Goal: Information Seeking & Learning: Learn about a topic

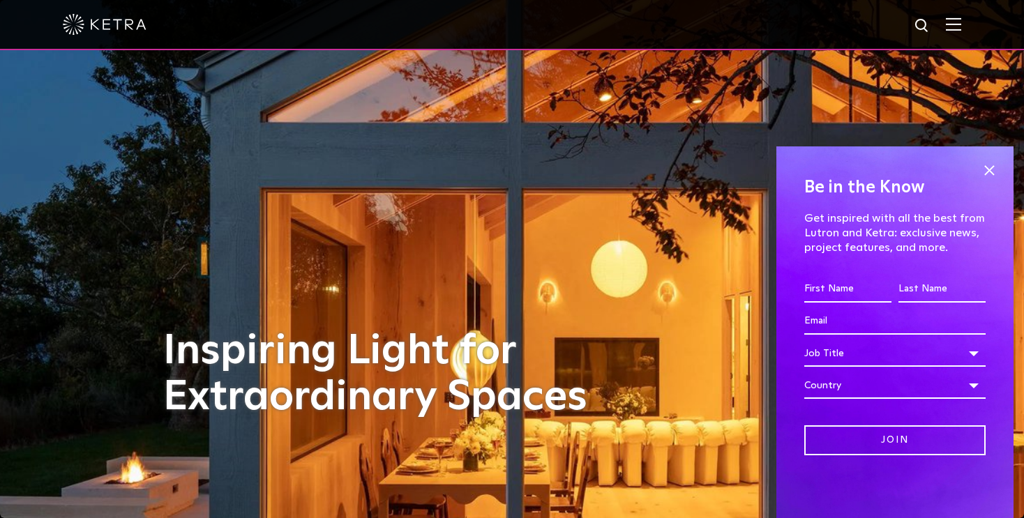
click at [700, 260] on div "Inspiring Light for Extraordinary Spaces" at bounding box center [512, 259] width 698 height 518
click at [987, 174] on span at bounding box center [989, 170] width 21 height 21
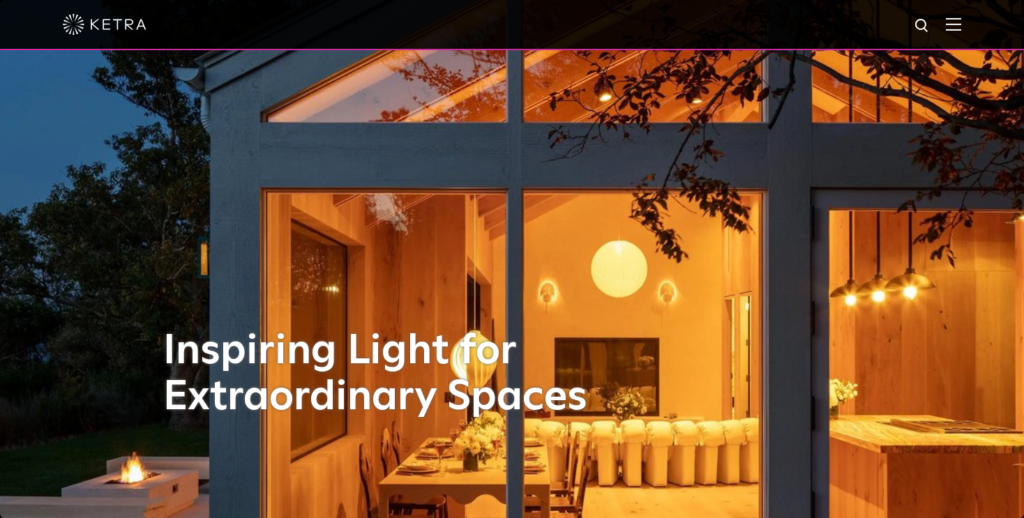
click at [664, 389] on div "Inspiring Light for Extraordinary Spaces" at bounding box center [512, 259] width 698 height 518
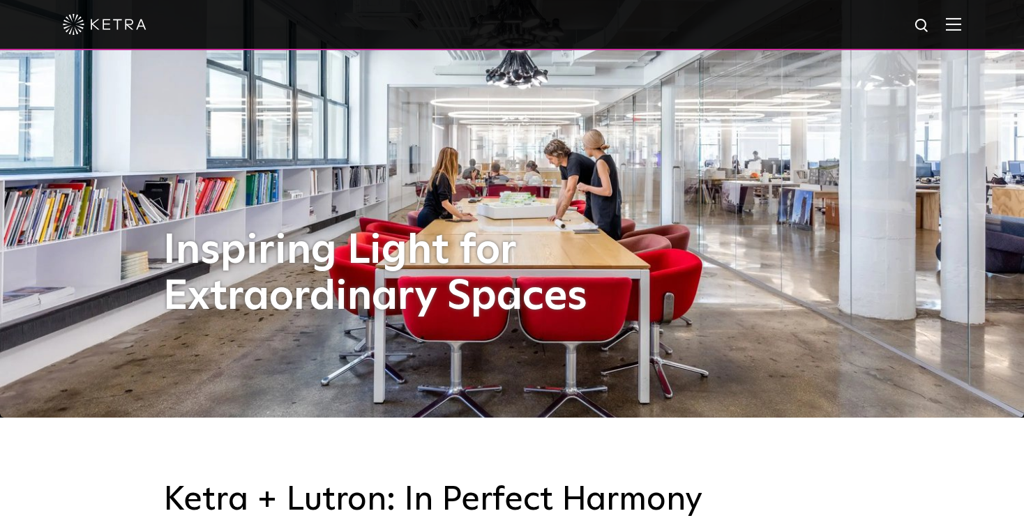
scroll to position [140, 0]
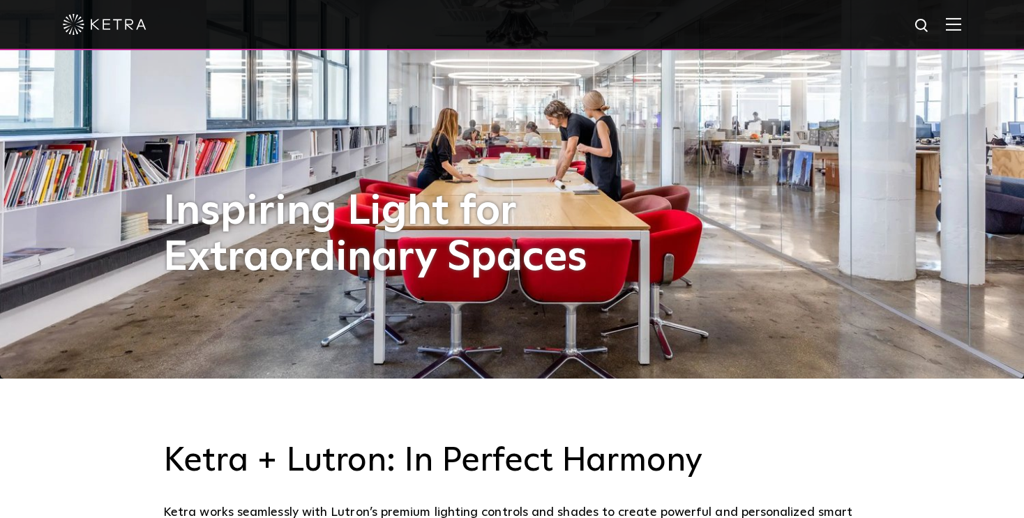
click at [859, 324] on div "Inspiring Light for Extraordinary Spaces" at bounding box center [512, 119] width 698 height 518
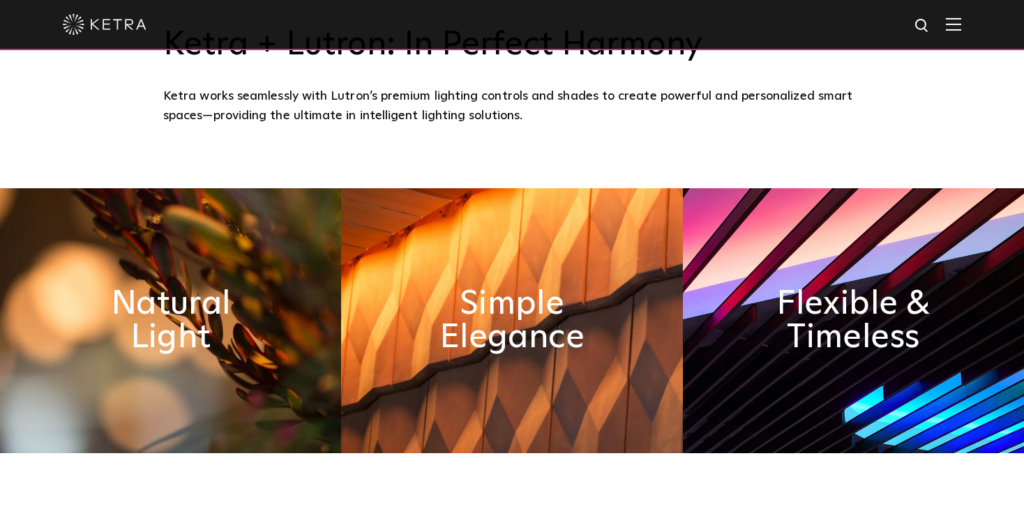
scroll to position [558, 0]
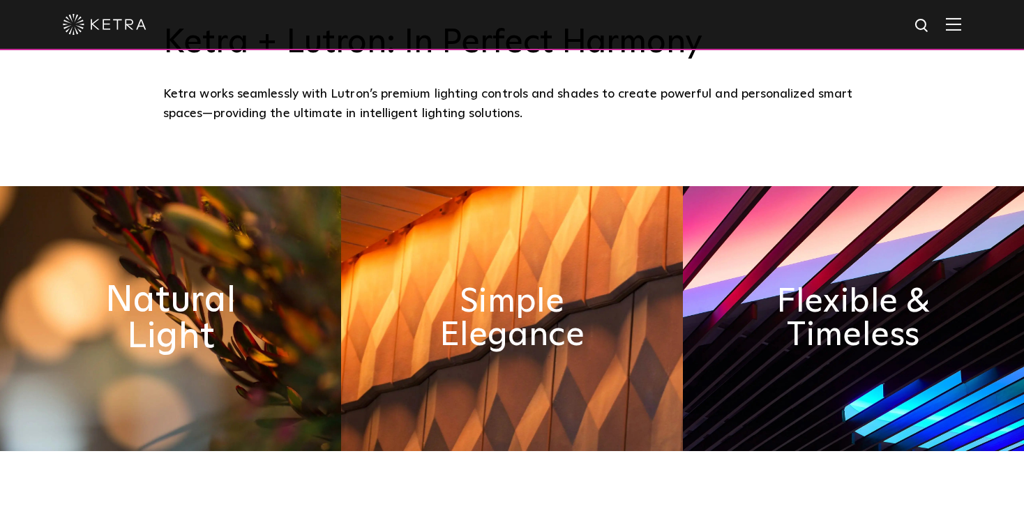
click at [225, 340] on h2 "Natural Light" at bounding box center [170, 318] width 186 height 73
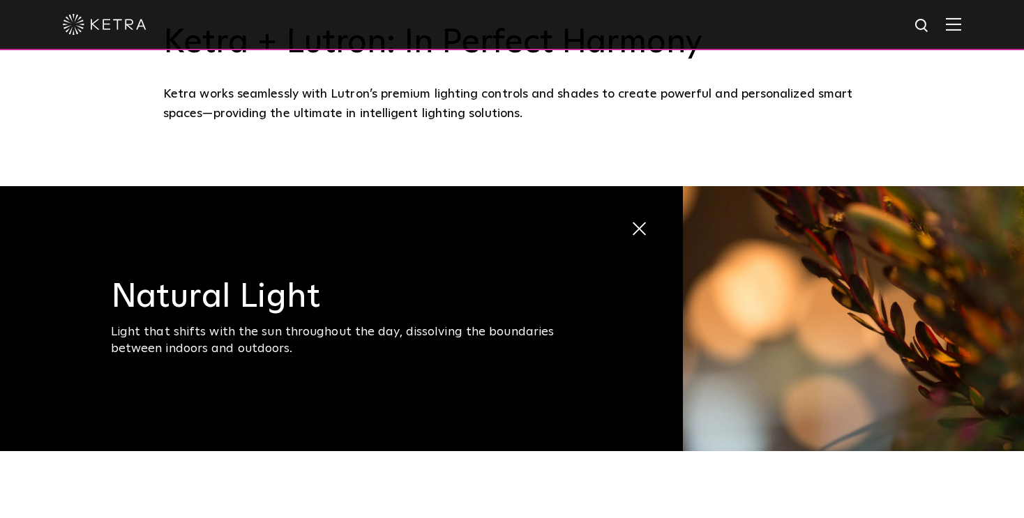
click at [271, 310] on h3 "Natural Light" at bounding box center [346, 296] width 471 height 33
click at [644, 229] on span at bounding box center [640, 229] width 18 height 18
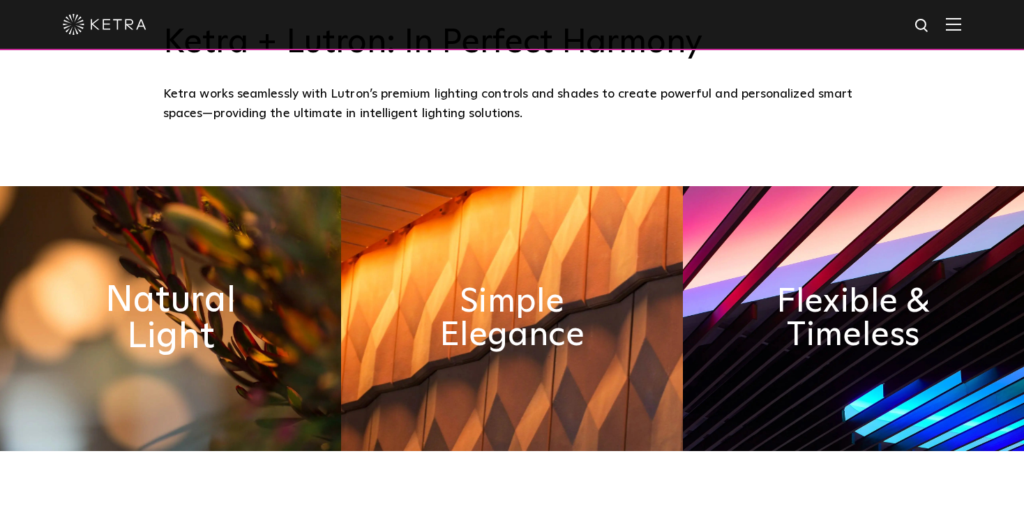
click at [218, 332] on h2 "Natural Light" at bounding box center [170, 318] width 186 height 73
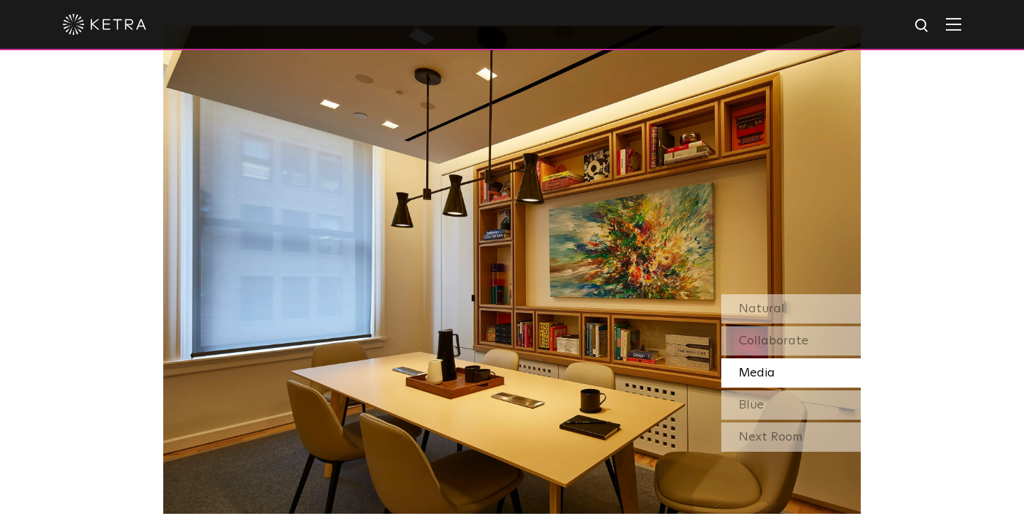
scroll to position [1186, 0]
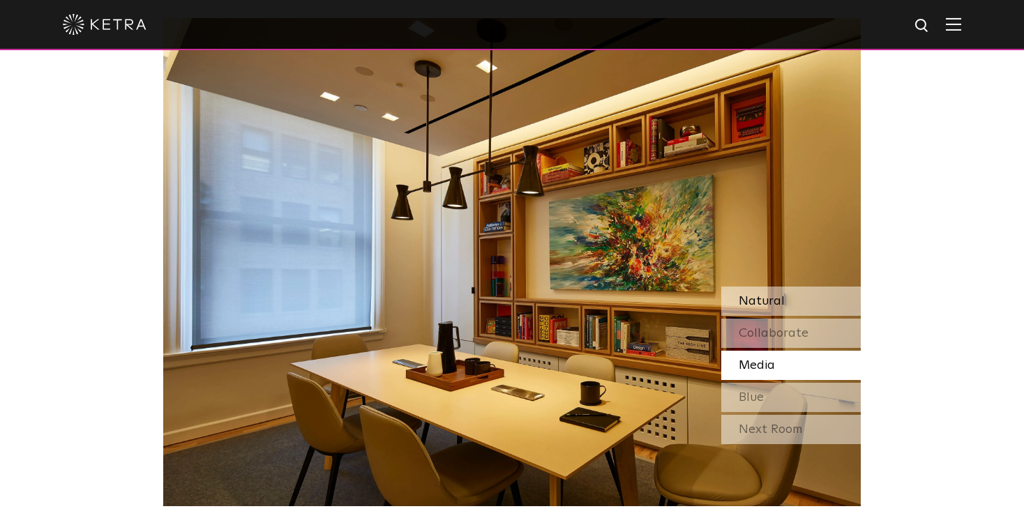
click at [790, 303] on div "Natural" at bounding box center [791, 301] width 140 height 29
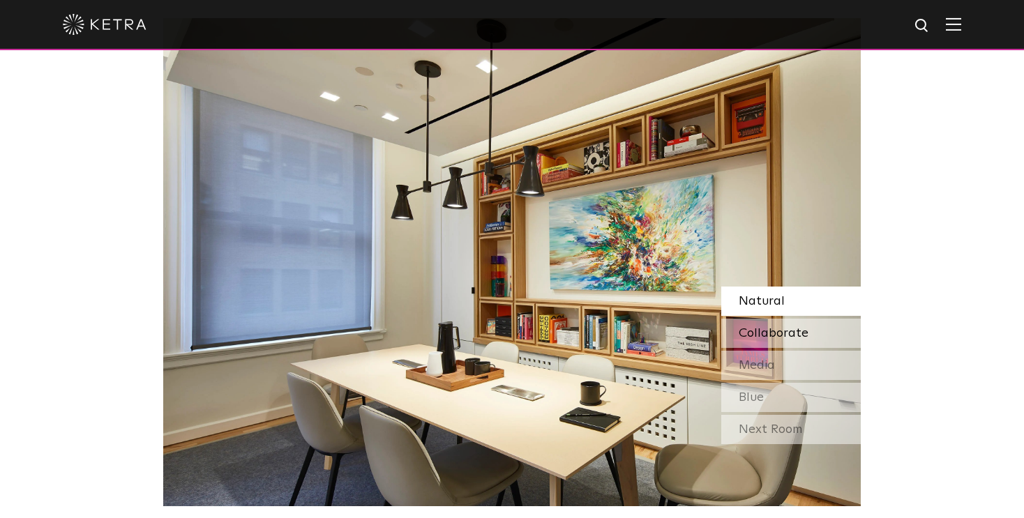
click at [800, 329] on span "Collaborate" at bounding box center [774, 333] width 70 height 13
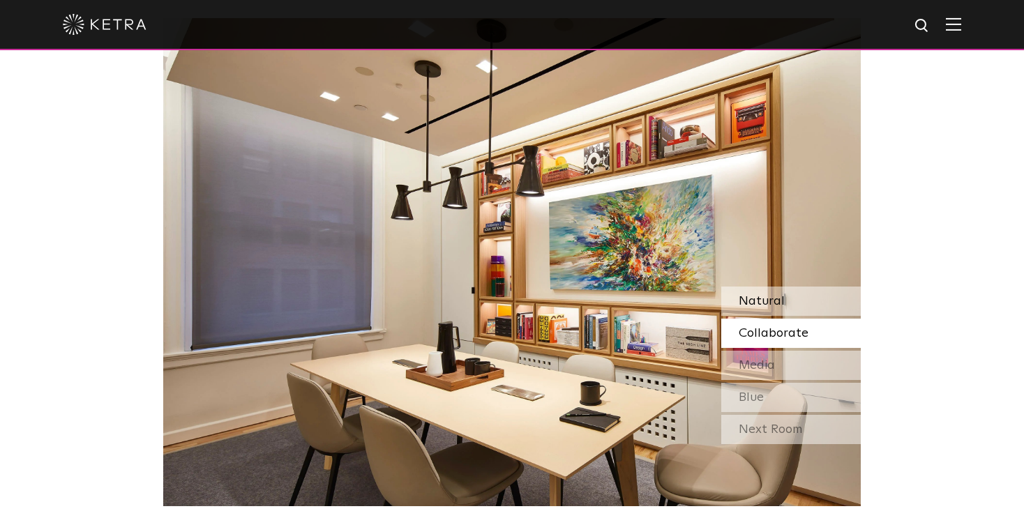
click at [784, 297] on div "Natural" at bounding box center [791, 301] width 140 height 29
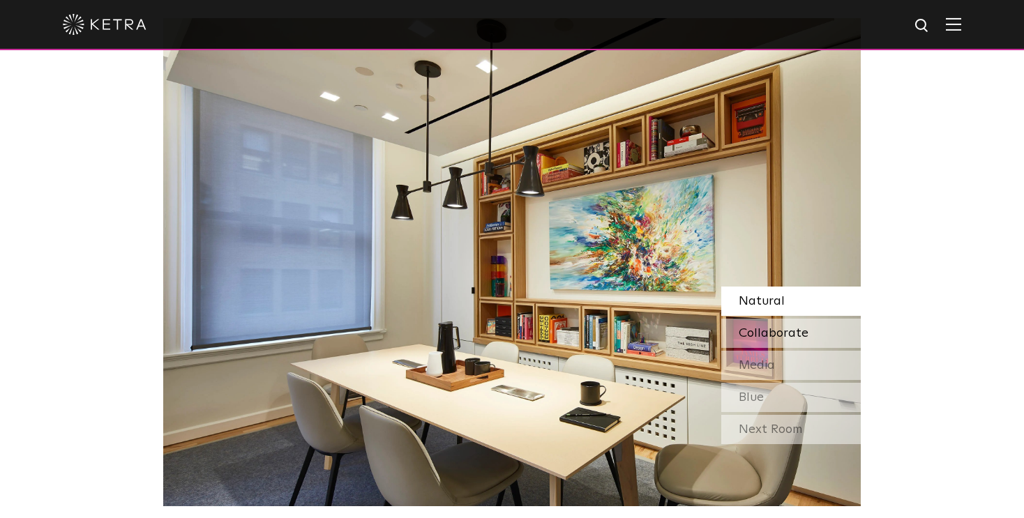
click at [808, 330] on div "Collaborate" at bounding box center [791, 333] width 140 height 29
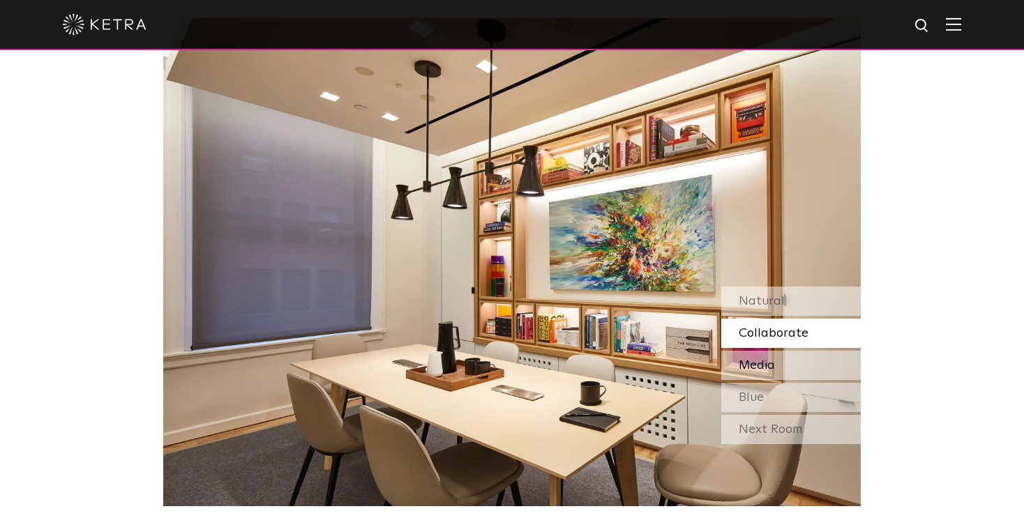
click at [791, 361] on div "Media" at bounding box center [791, 365] width 140 height 29
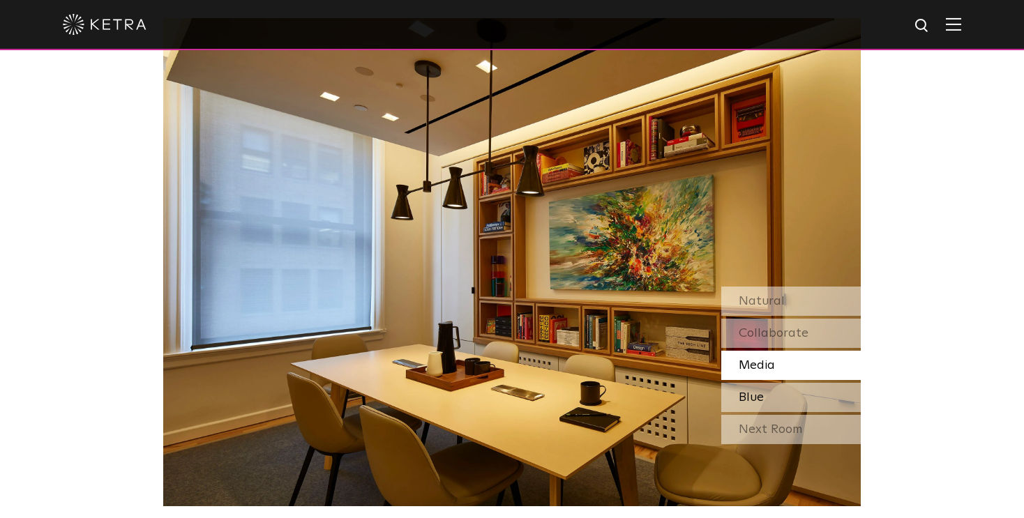
click at [761, 392] on span "Blue" at bounding box center [751, 397] width 25 height 13
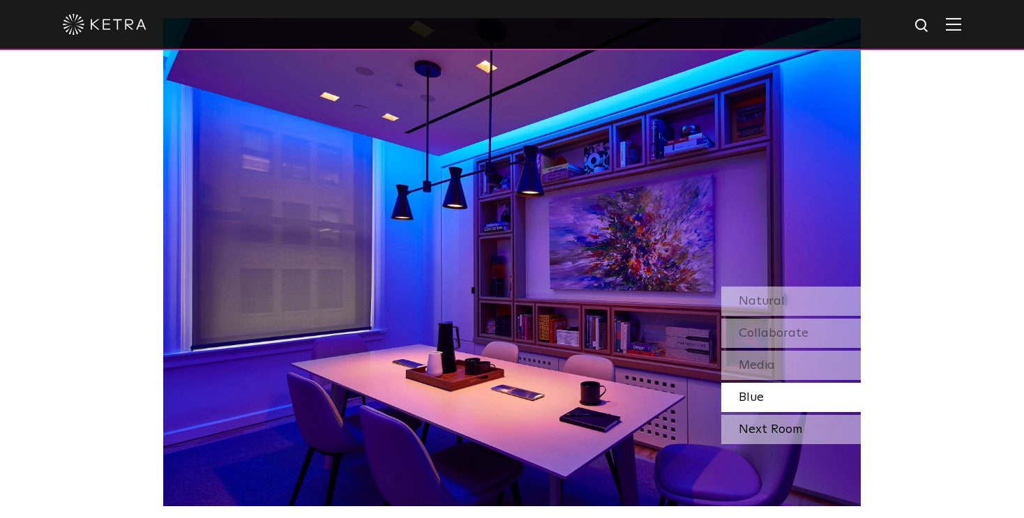
click at [781, 430] on div "Next Room" at bounding box center [791, 429] width 140 height 29
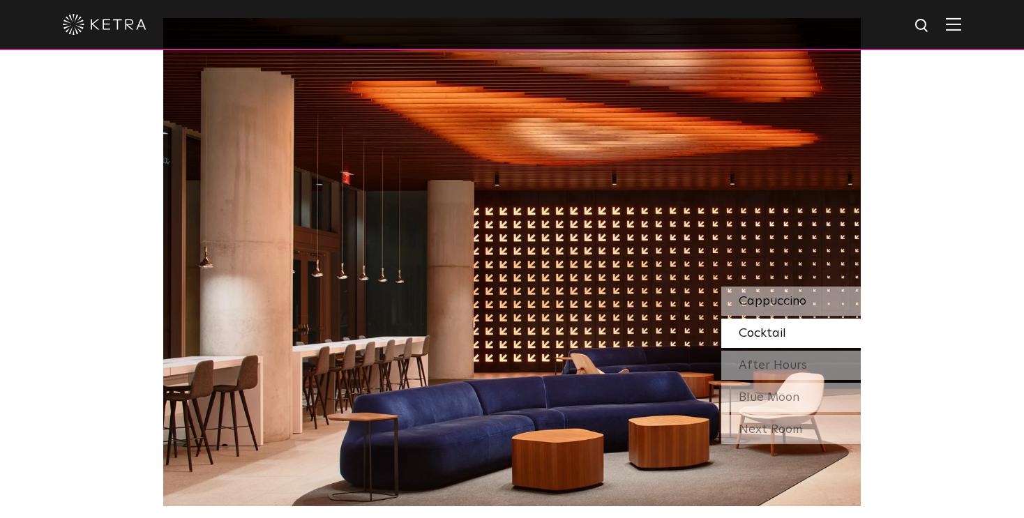
click at [774, 299] on span "Cappuccino" at bounding box center [773, 301] width 68 height 13
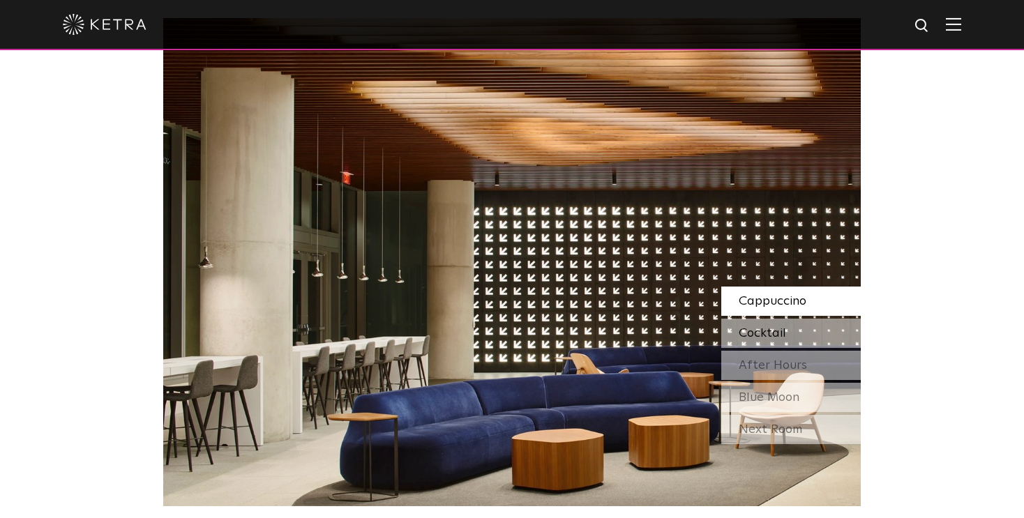
click at [777, 330] on span "Cocktail" at bounding box center [762, 333] width 47 height 13
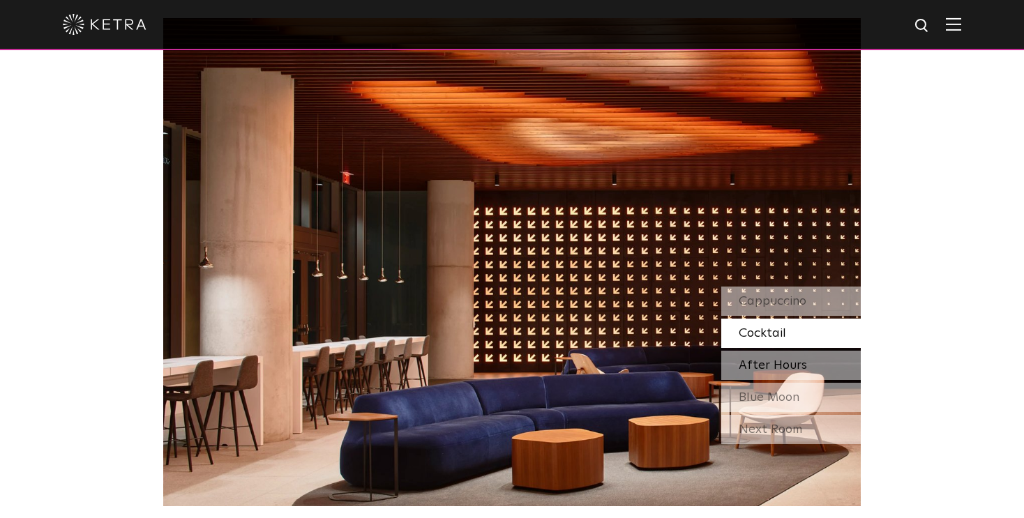
click at [781, 364] on span "After Hours" at bounding box center [773, 365] width 68 height 13
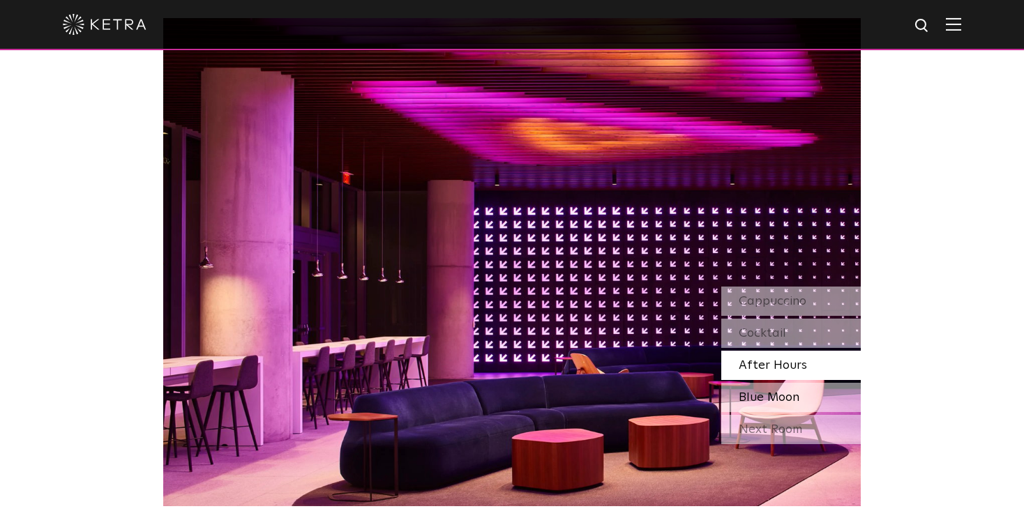
click at [772, 391] on span "Blue Moon" at bounding box center [769, 397] width 61 height 13
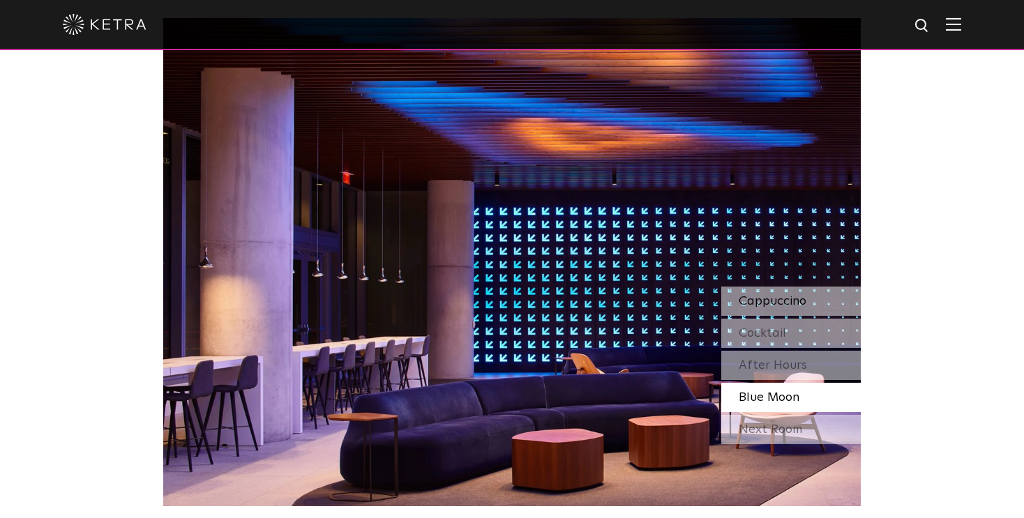
click at [776, 306] on span "Cappuccino" at bounding box center [773, 301] width 68 height 13
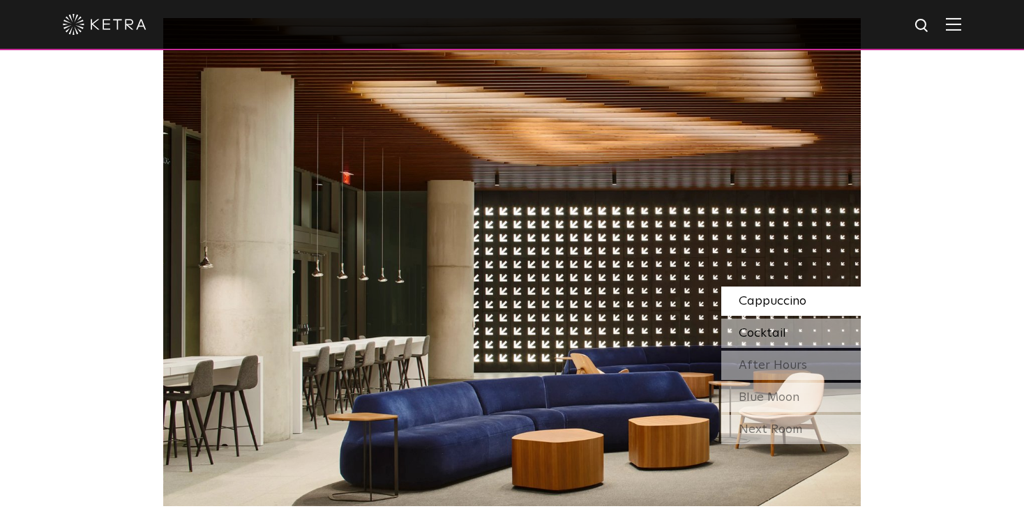
click at [774, 335] on span "Cocktail" at bounding box center [762, 333] width 47 height 13
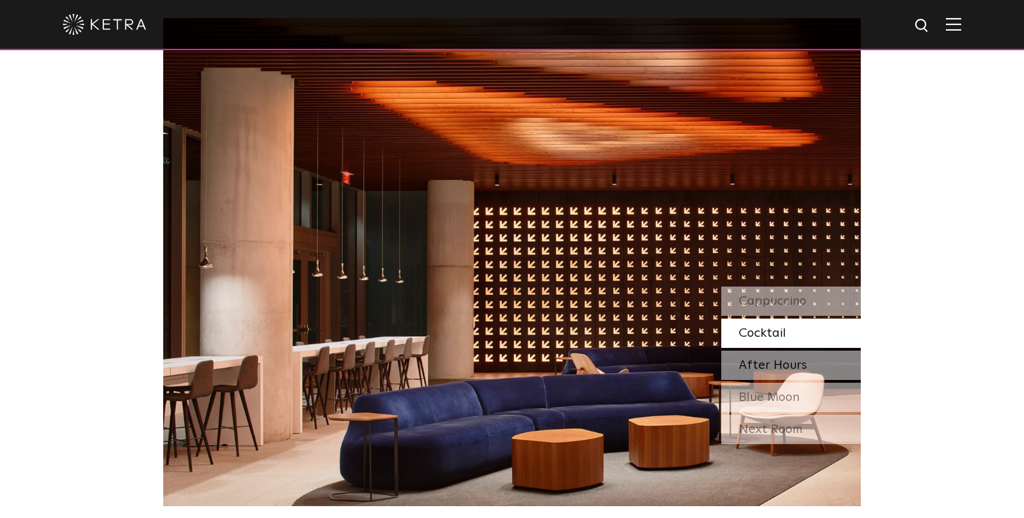
click at [792, 361] on span "After Hours" at bounding box center [773, 365] width 68 height 13
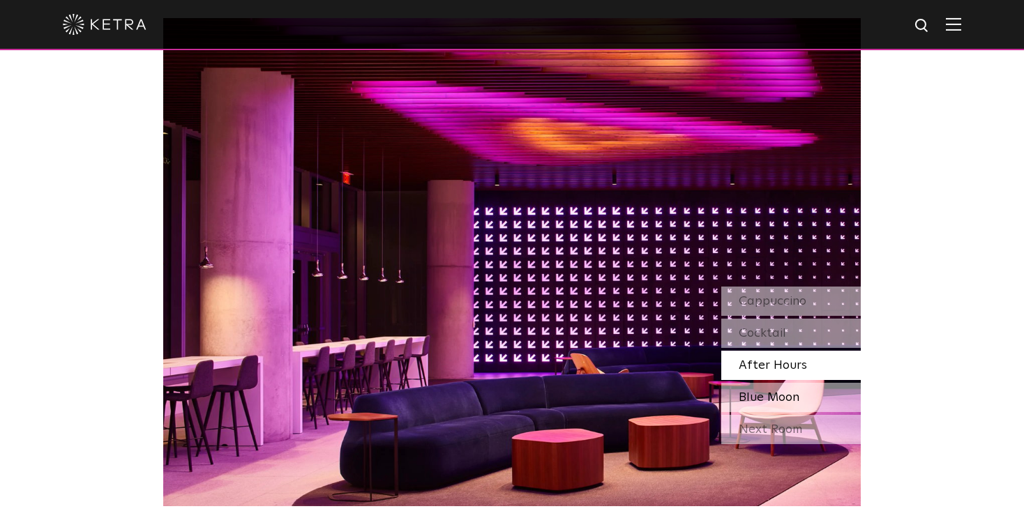
click at [732, 400] on div "Blue Moon" at bounding box center [791, 397] width 140 height 29
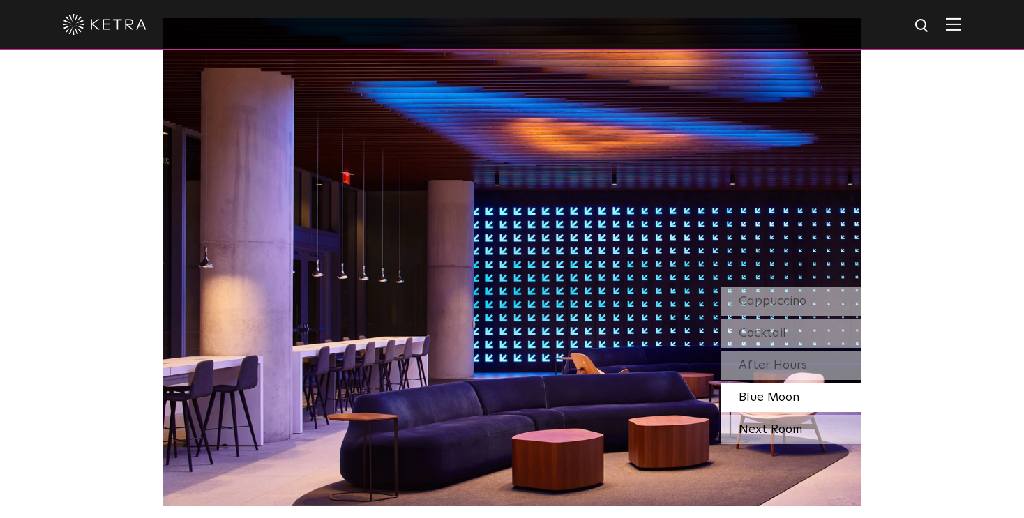
click at [771, 428] on div "Next Room" at bounding box center [791, 429] width 140 height 29
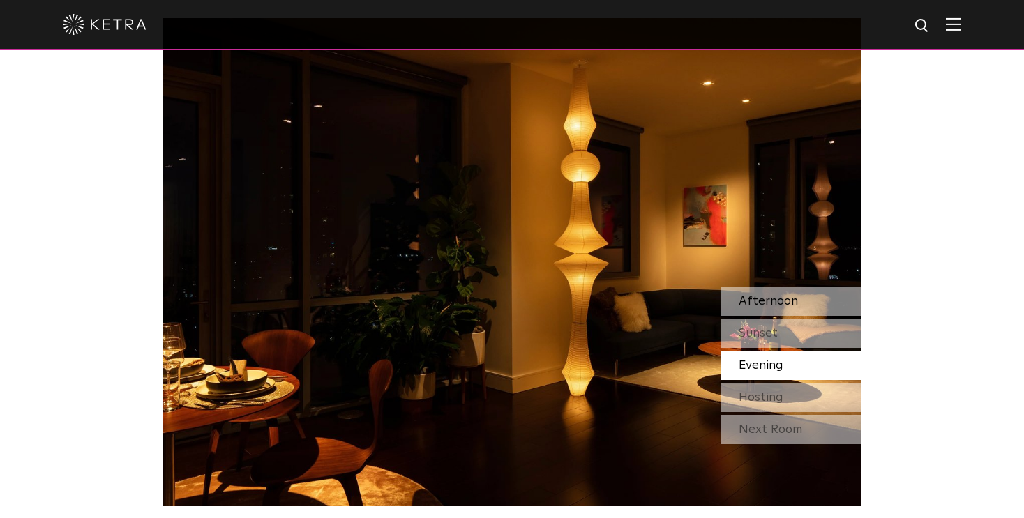
click at [778, 296] on span "Afternoon" at bounding box center [768, 301] width 59 height 13
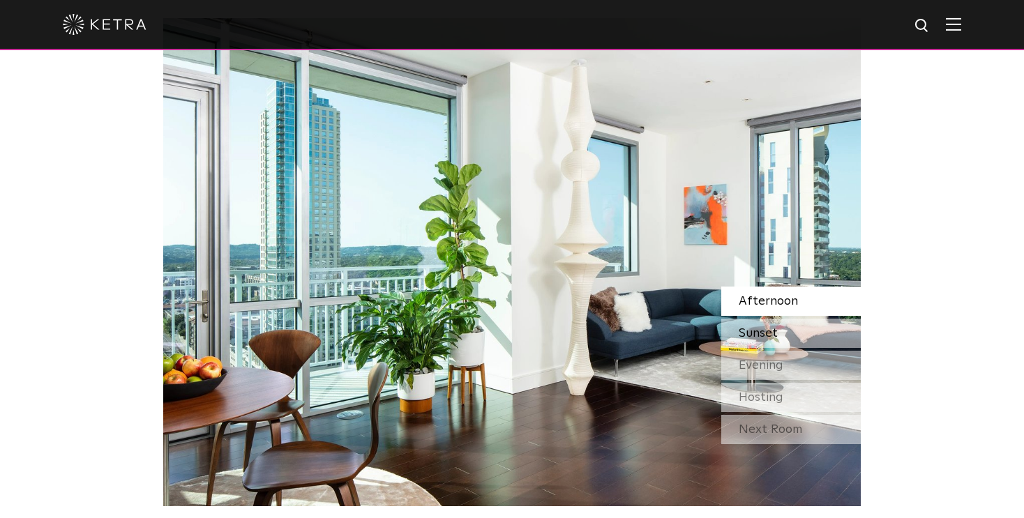
click at [776, 328] on span "Sunset" at bounding box center [758, 333] width 39 height 13
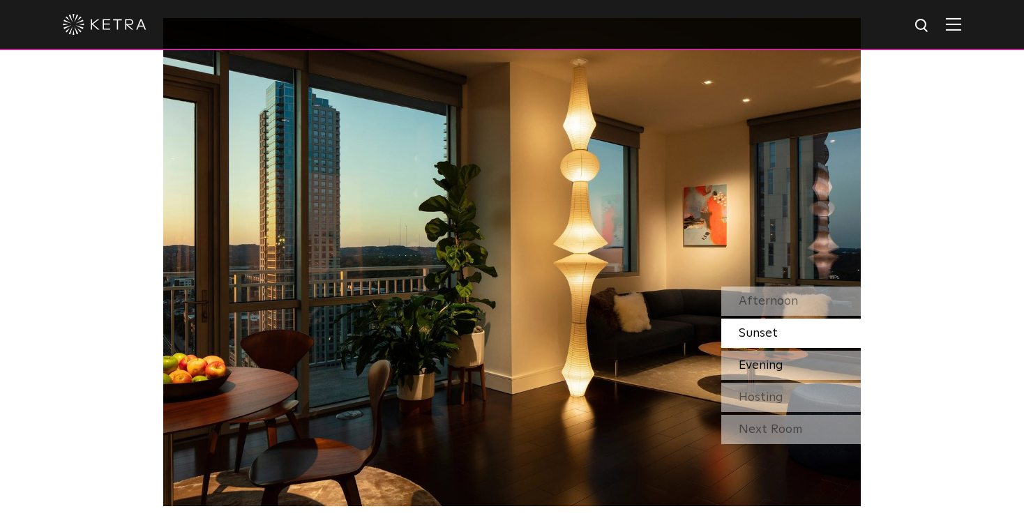
click at [783, 363] on span "Evening" at bounding box center [761, 365] width 45 height 13
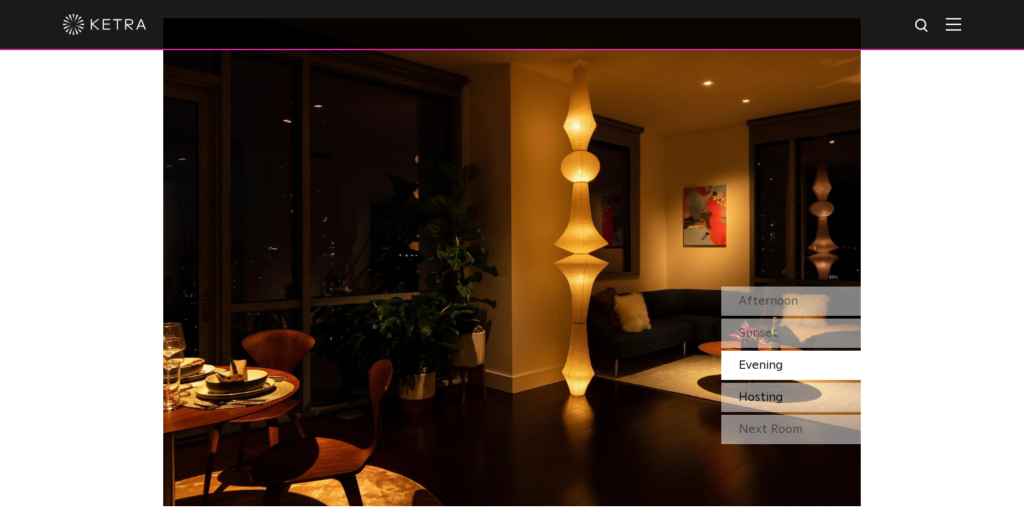
click at [779, 398] on span "Hosting" at bounding box center [761, 397] width 45 height 13
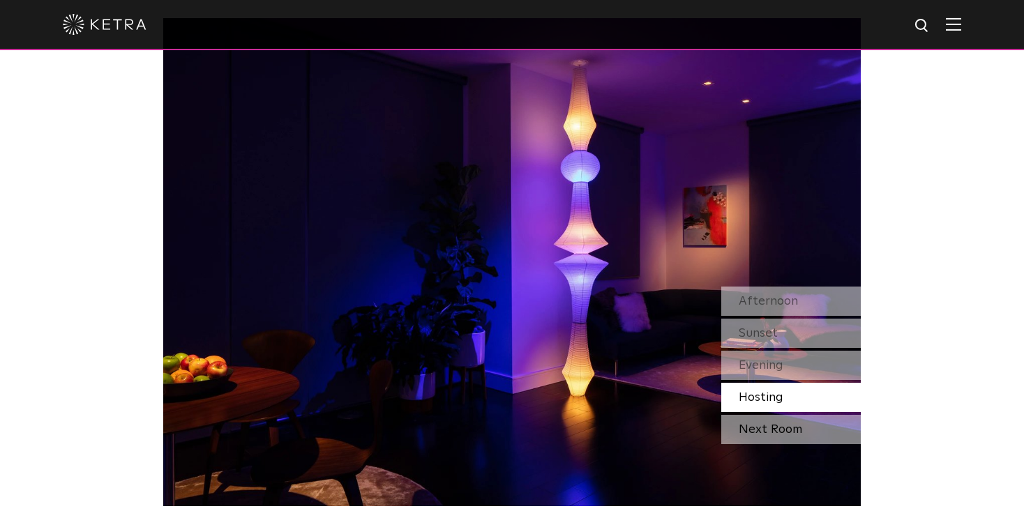
click at [782, 423] on div "Next Room" at bounding box center [791, 429] width 140 height 29
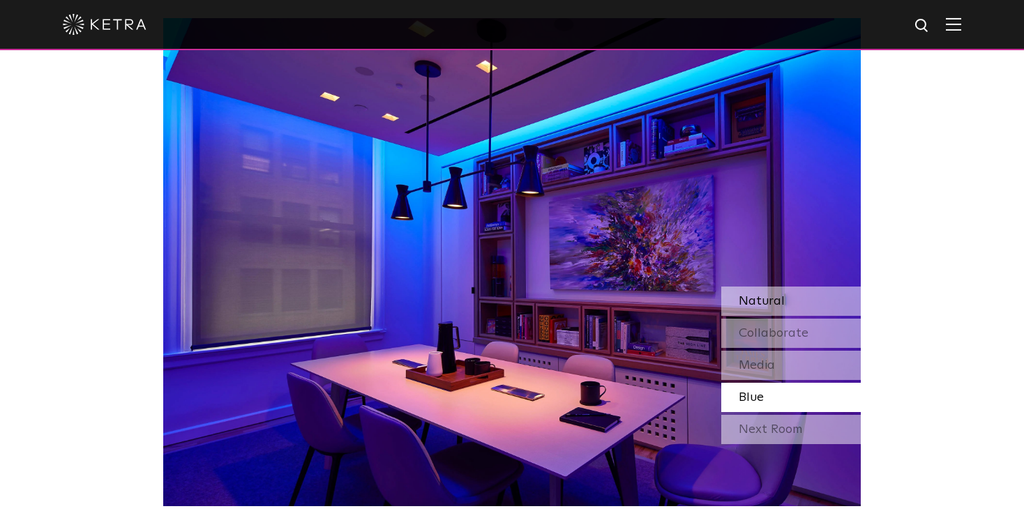
click at [772, 304] on span "Natural" at bounding box center [762, 301] width 46 height 13
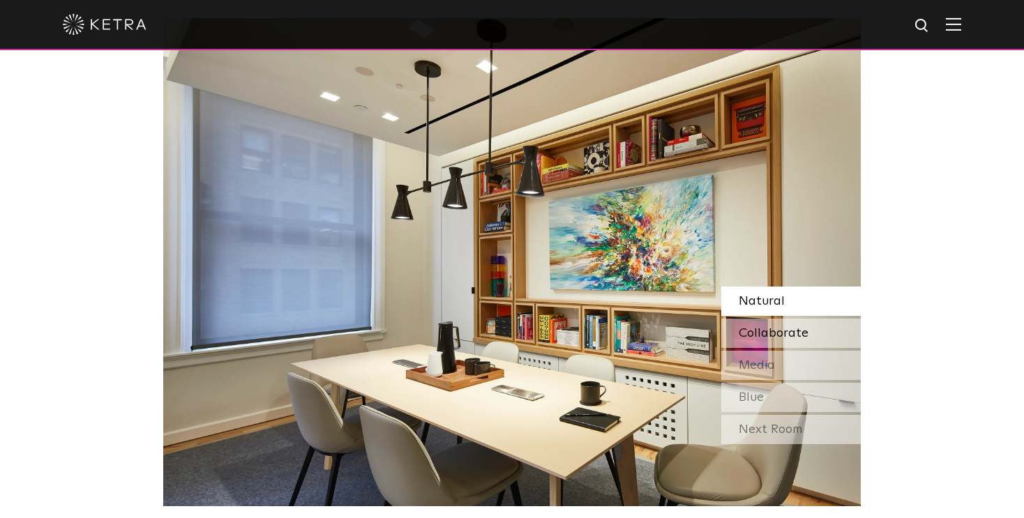
click at [746, 333] on span "Collaborate" at bounding box center [774, 333] width 70 height 13
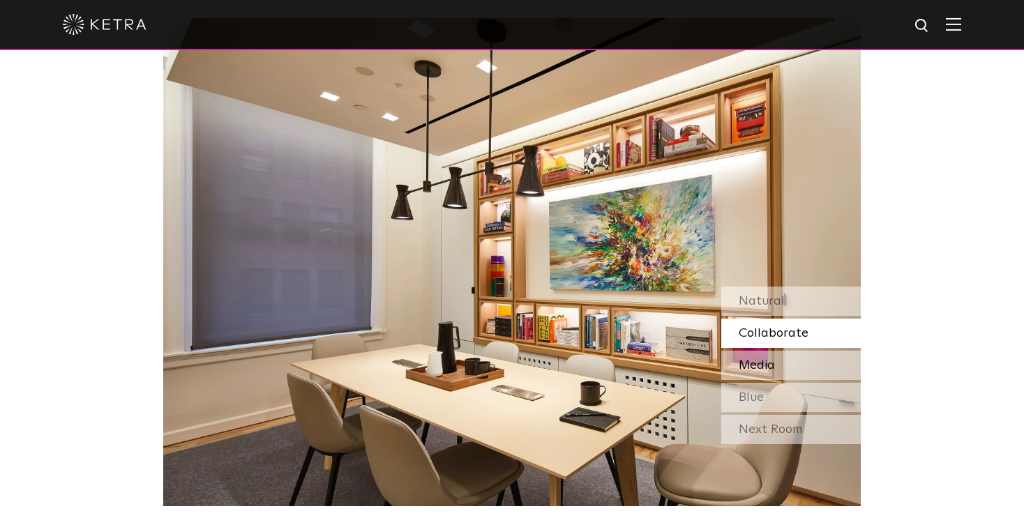
click at [789, 361] on div "Media" at bounding box center [791, 365] width 140 height 29
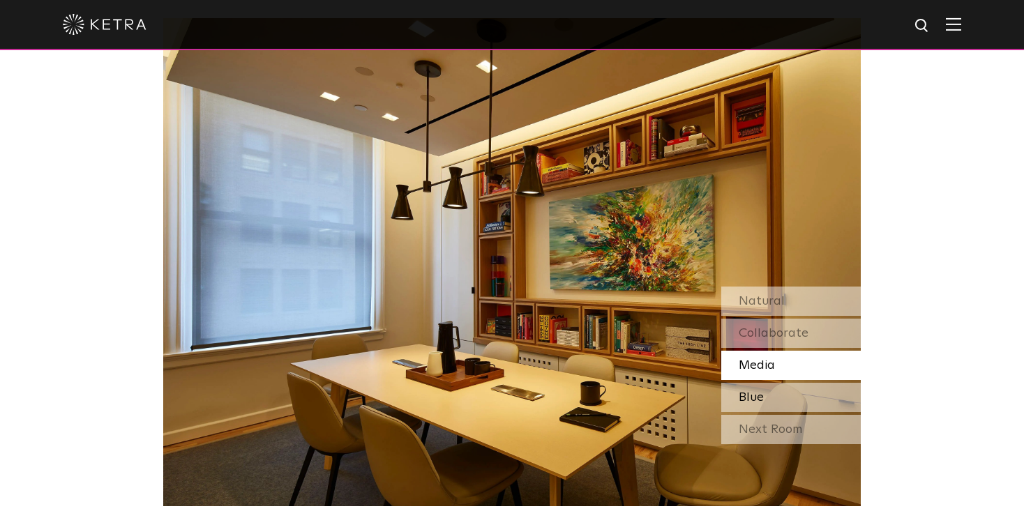
click at [744, 391] on span "Blue" at bounding box center [751, 397] width 25 height 13
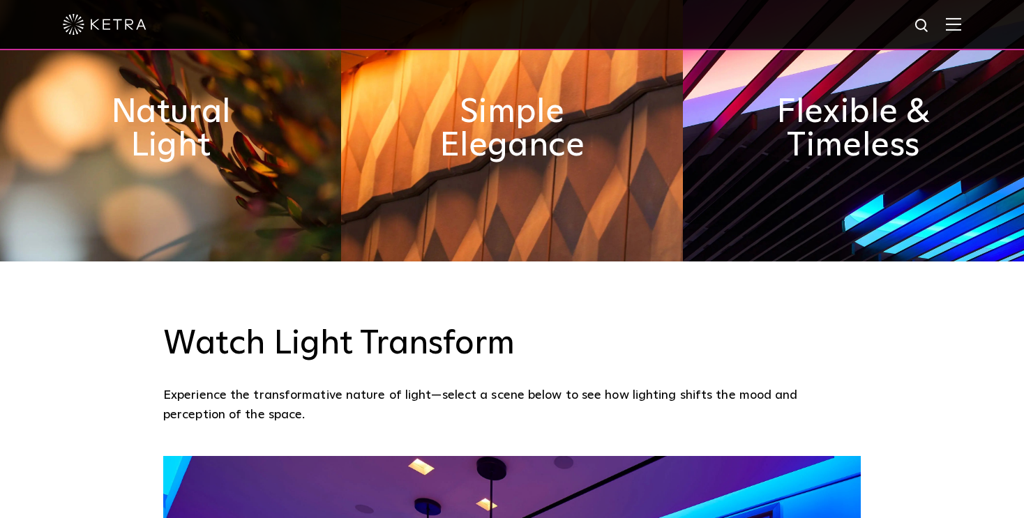
scroll to position [628, 0]
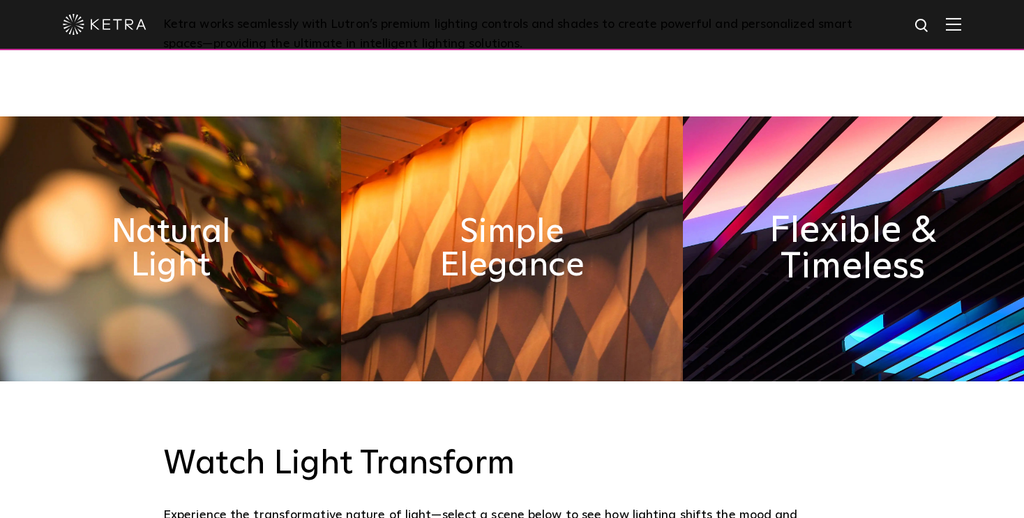
click at [829, 252] on h2 "Flexible & Timeless" at bounding box center [853, 249] width 186 height 73
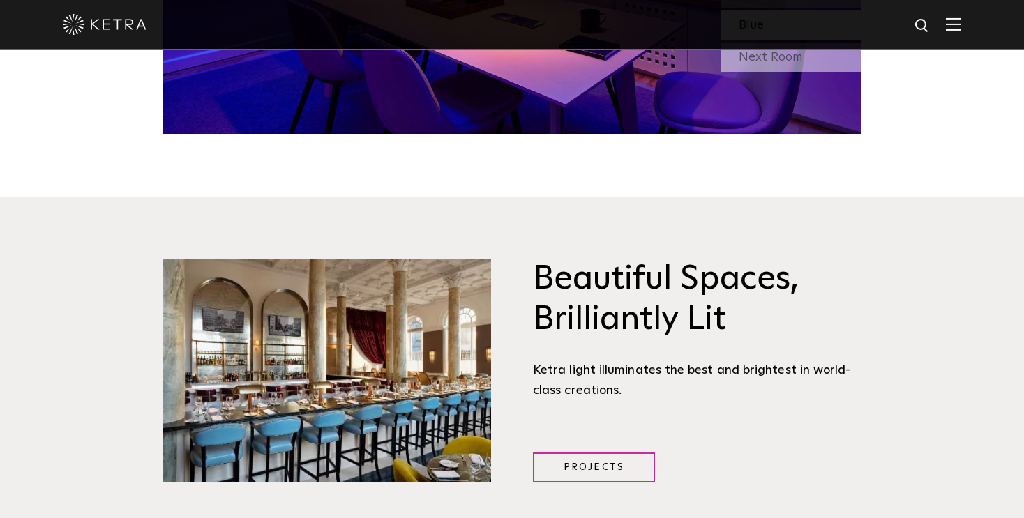
scroll to position [1674, 0]
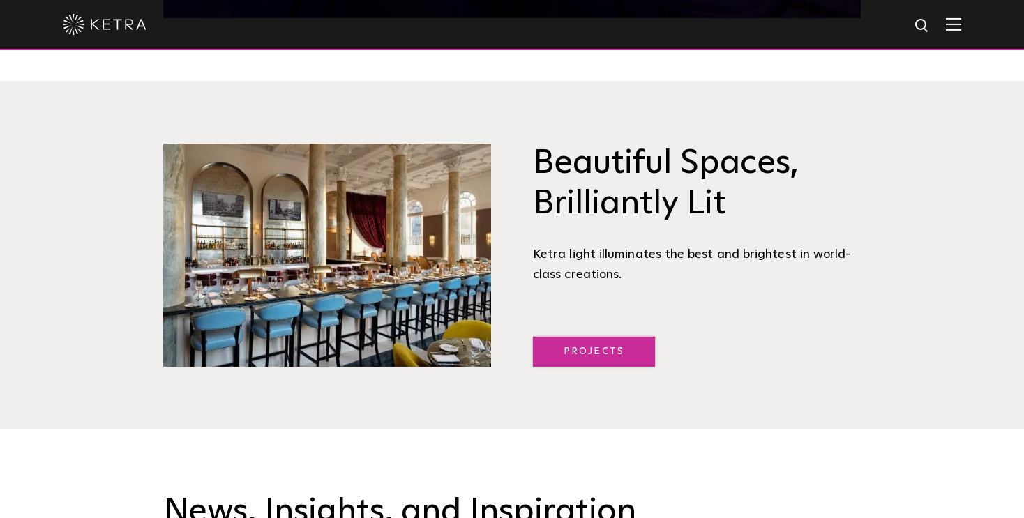
click at [587, 345] on link "Projects" at bounding box center [594, 352] width 122 height 30
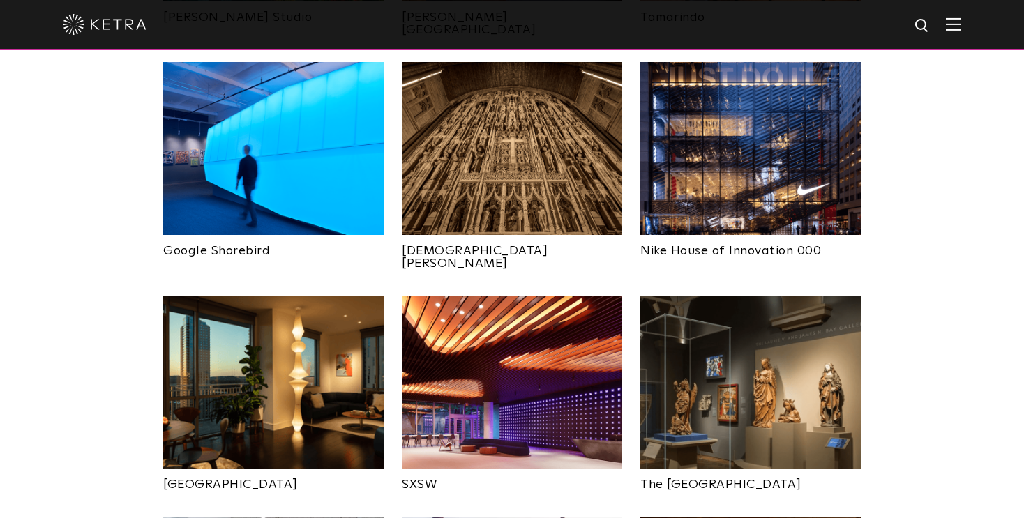
scroll to position [1116, 0]
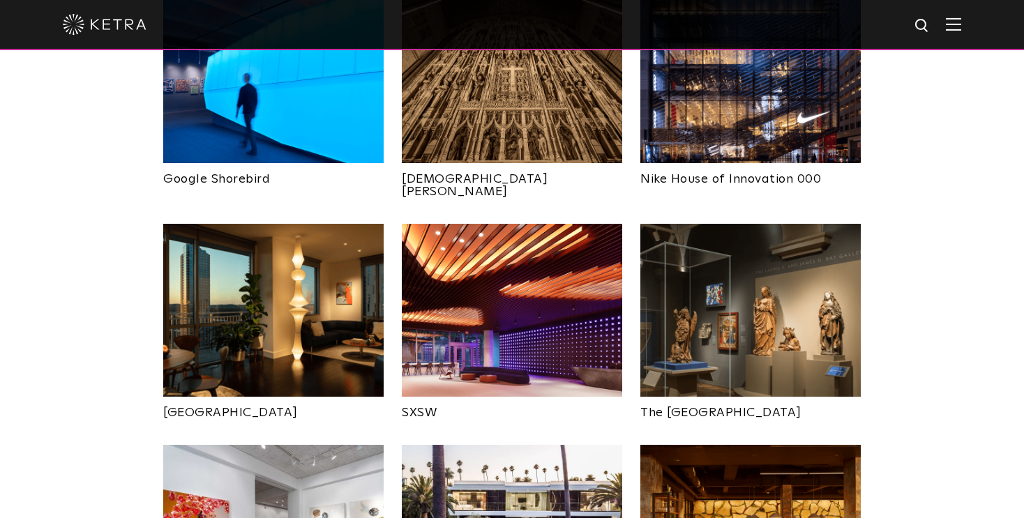
click at [556, 252] on img at bounding box center [512, 310] width 220 height 173
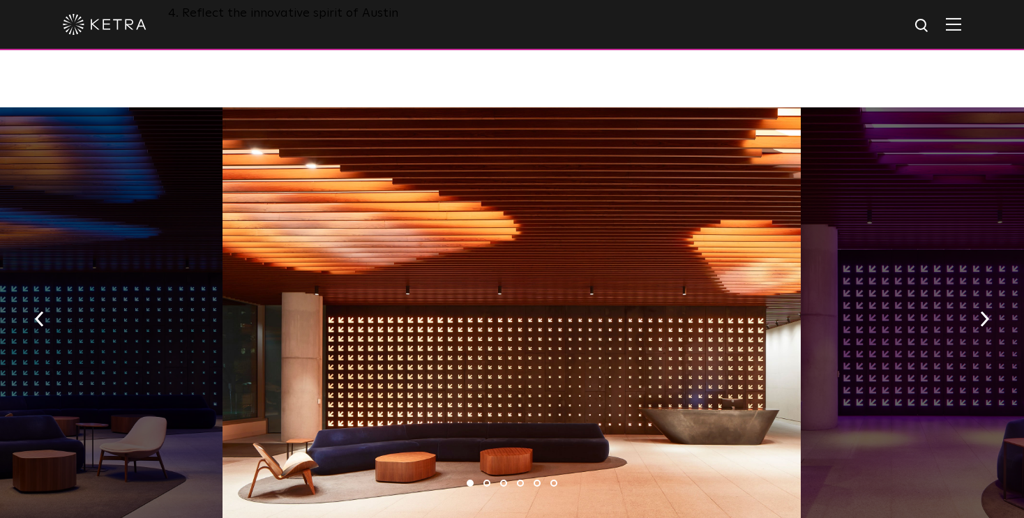
scroll to position [998, 0]
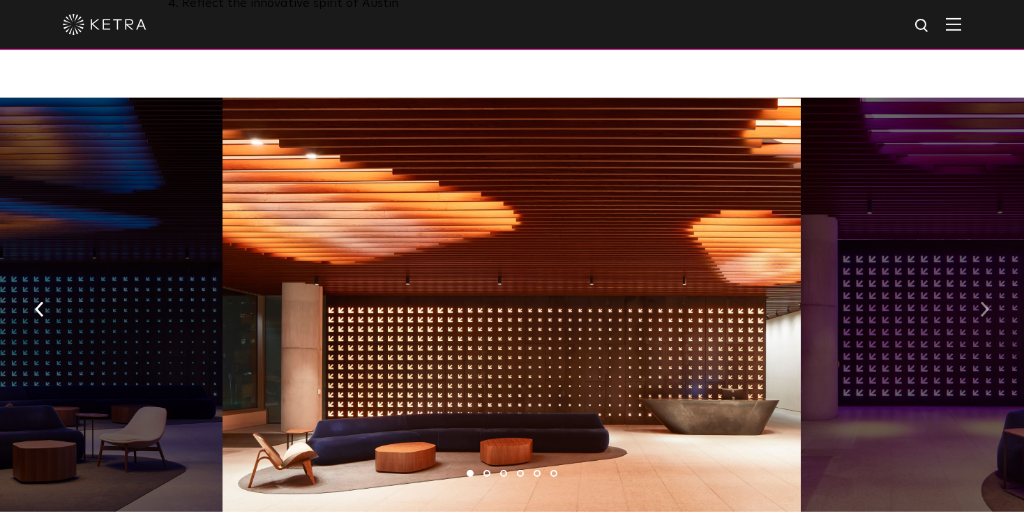
click at [983, 301] on img "button" at bounding box center [984, 308] width 9 height 15
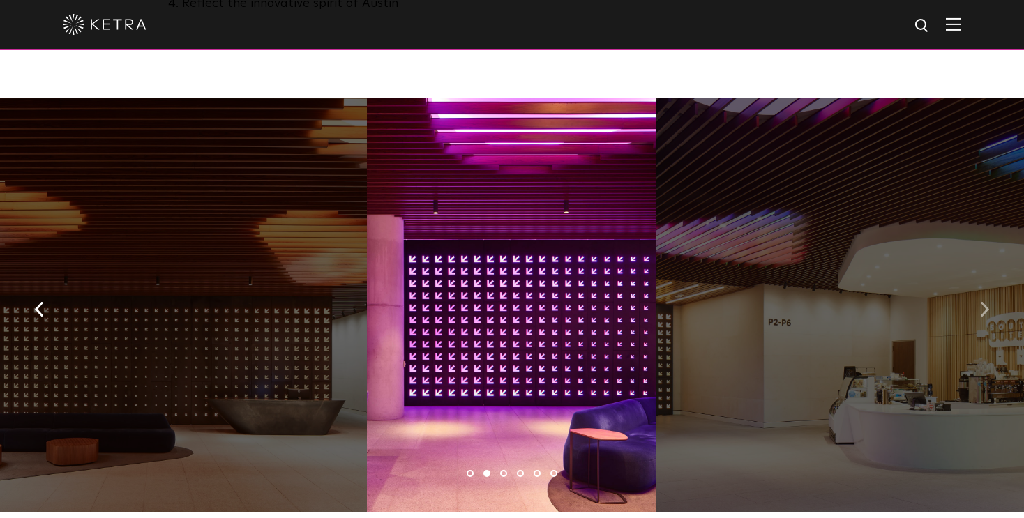
click at [986, 301] on img "button" at bounding box center [984, 308] width 9 height 15
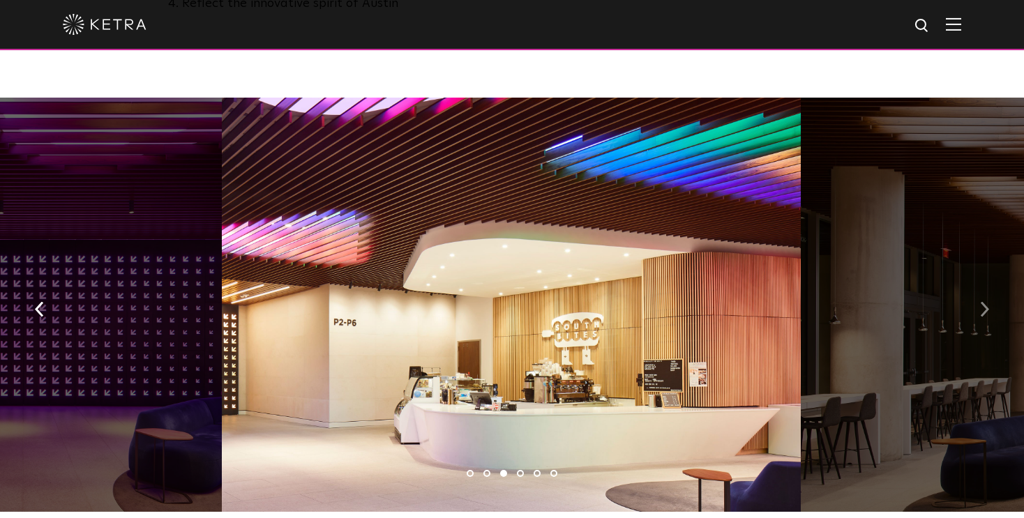
click at [988, 301] on img "button" at bounding box center [984, 308] width 9 height 15
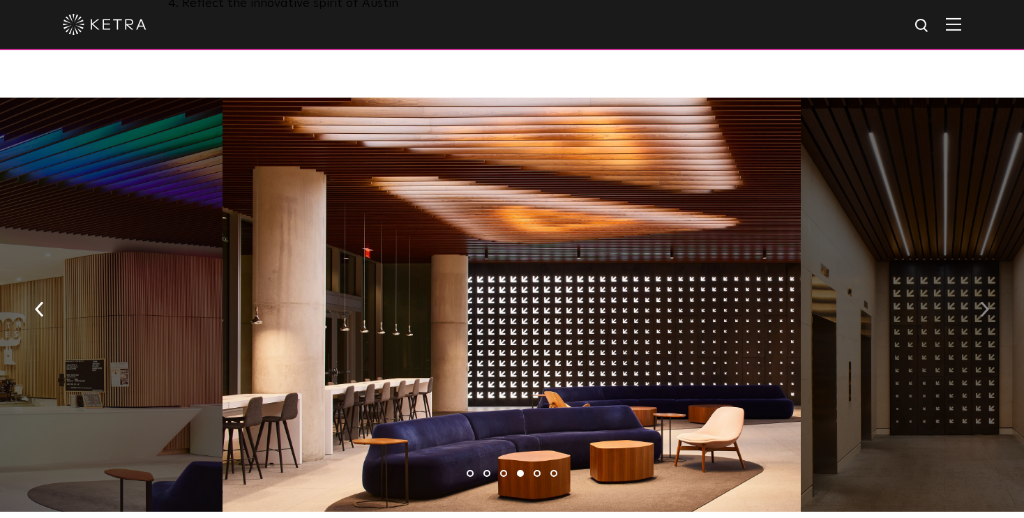
click at [988, 301] on img "button" at bounding box center [984, 308] width 9 height 15
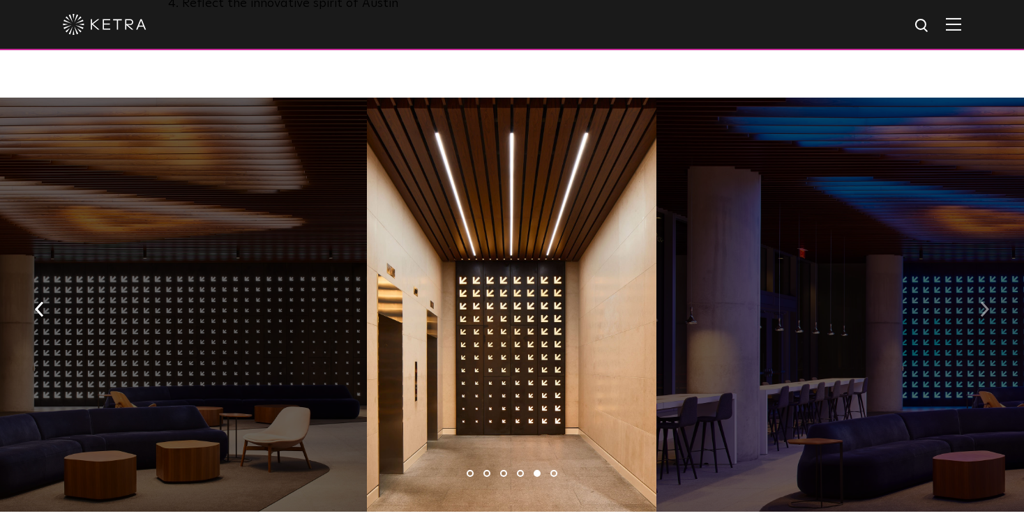
click at [988, 301] on img "button" at bounding box center [984, 308] width 9 height 15
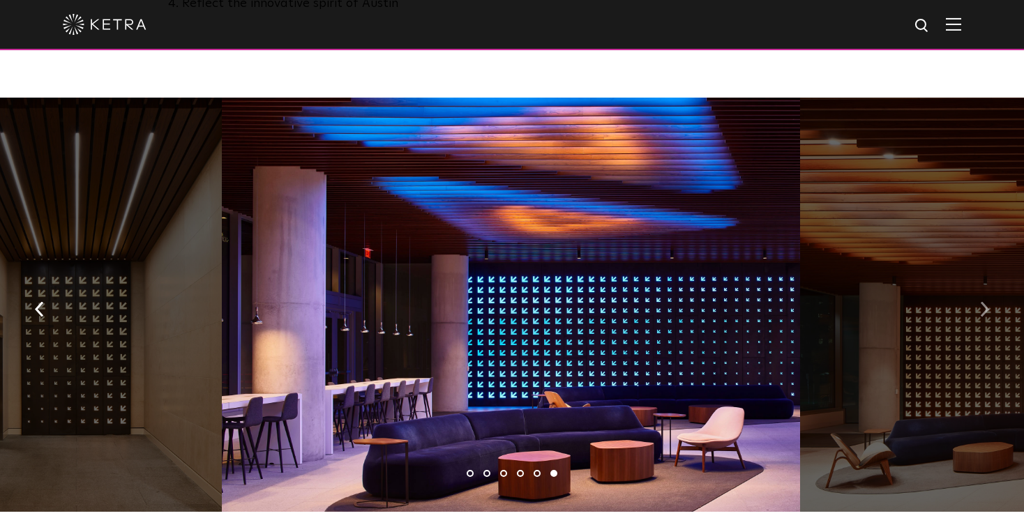
click at [988, 301] on img "button" at bounding box center [984, 308] width 9 height 15
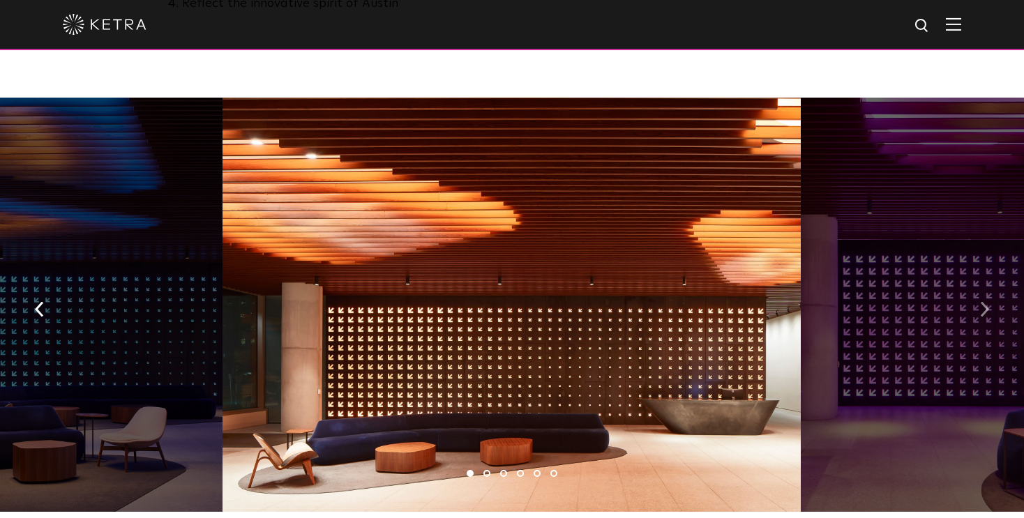
click at [988, 301] on img "button" at bounding box center [984, 308] width 9 height 15
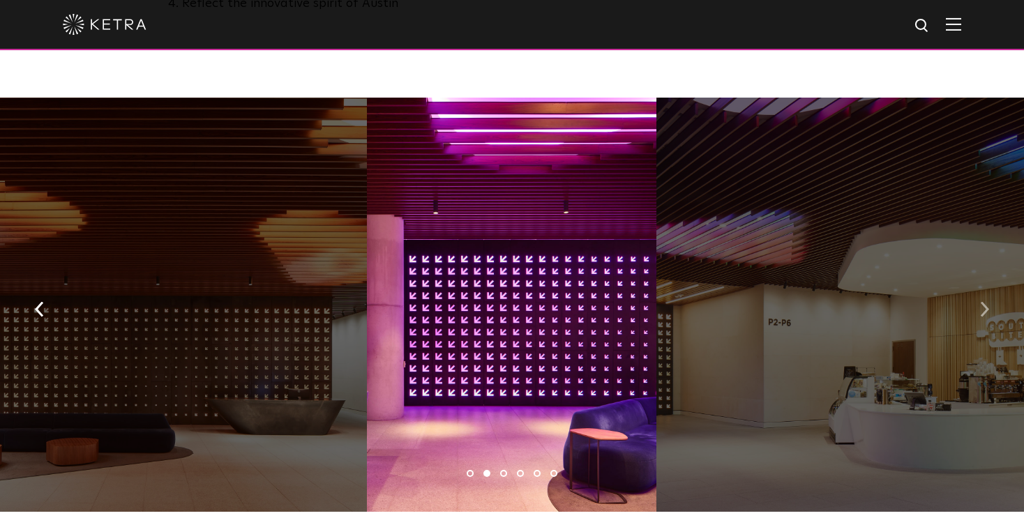
click at [988, 301] on img "button" at bounding box center [984, 308] width 9 height 15
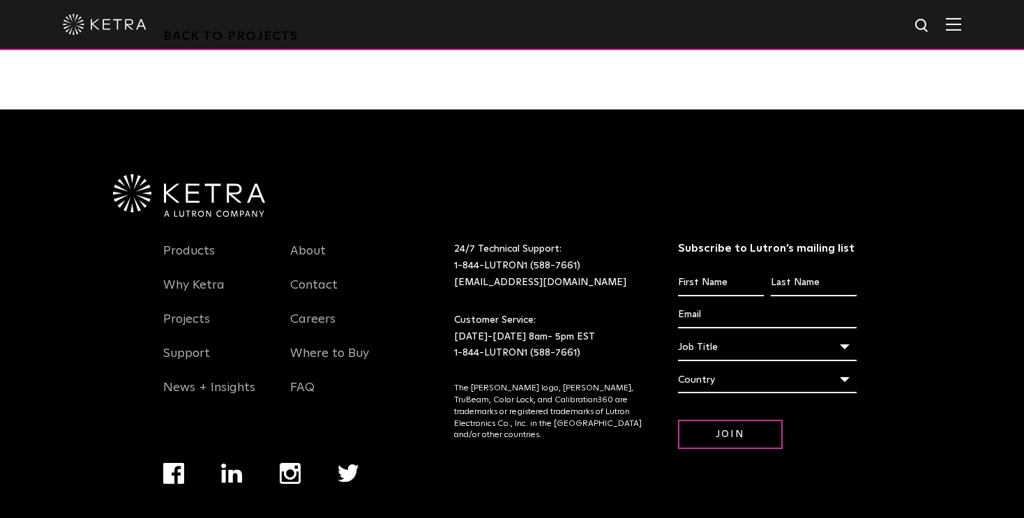
scroll to position [3543, 0]
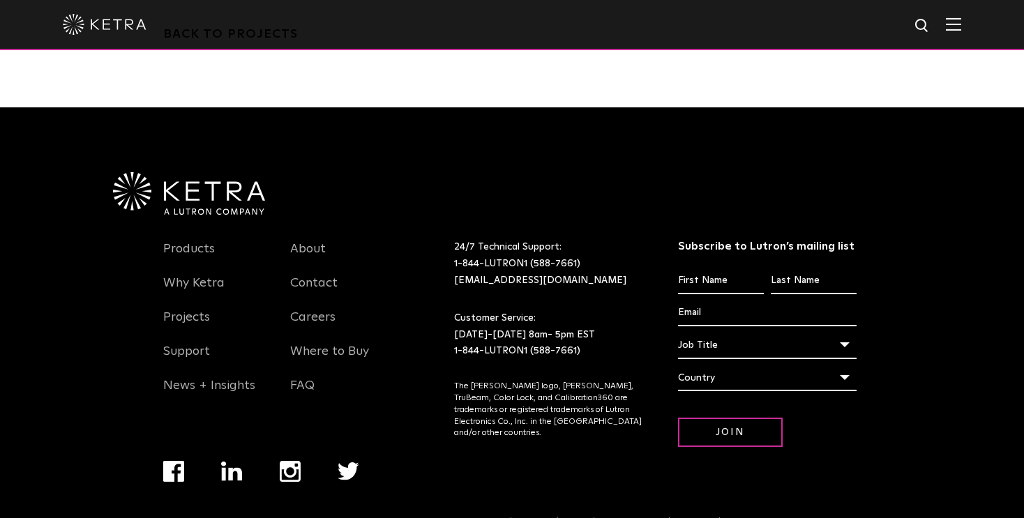
click at [293, 461] on img "Navigation Menu" at bounding box center [290, 471] width 21 height 21
